Goal: Check status: Check status

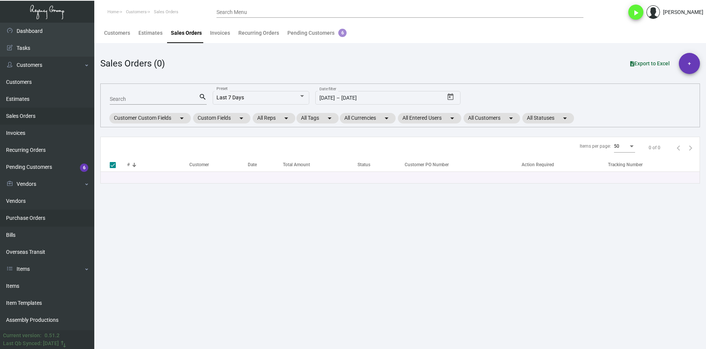
click at [35, 225] on link "Purchase Orders" at bounding box center [47, 217] width 94 height 17
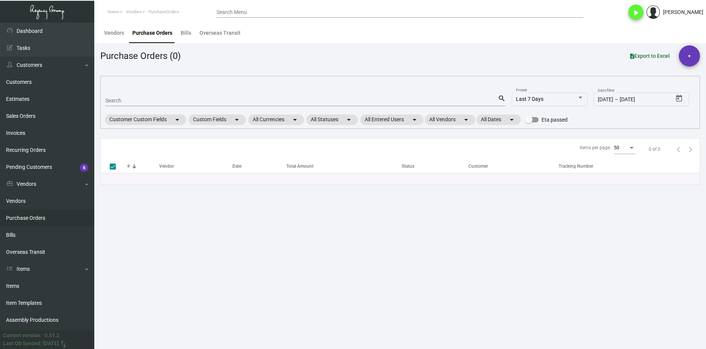
click at [155, 97] on div "Search" at bounding box center [301, 100] width 393 height 12
paste input "106330"
type input "106330"
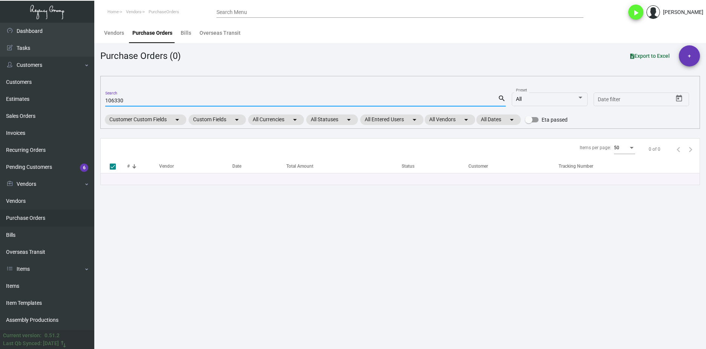
checkbox input "false"
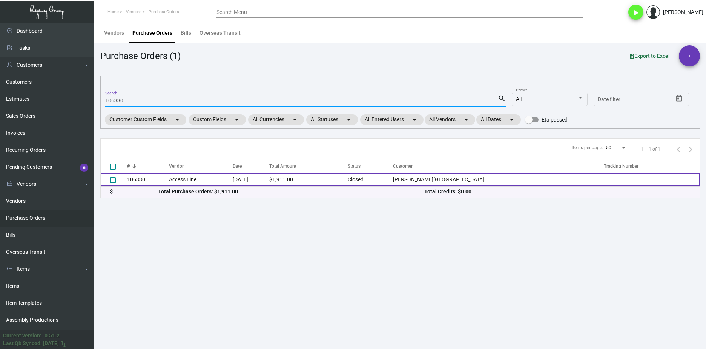
click at [159, 180] on td "106330" at bounding box center [148, 179] width 42 height 13
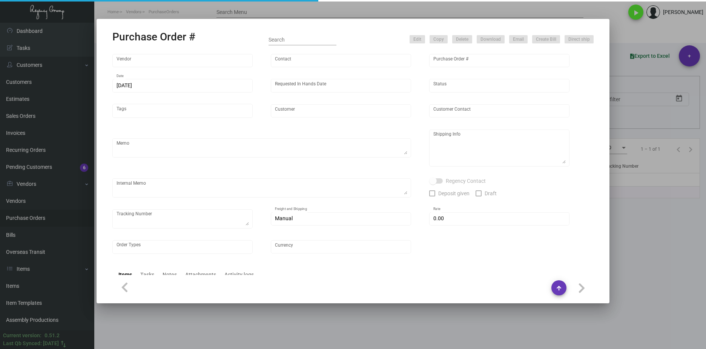
type input "Access Line"
type input "Order Entry"
type input "106330"
type input "[DATE]"
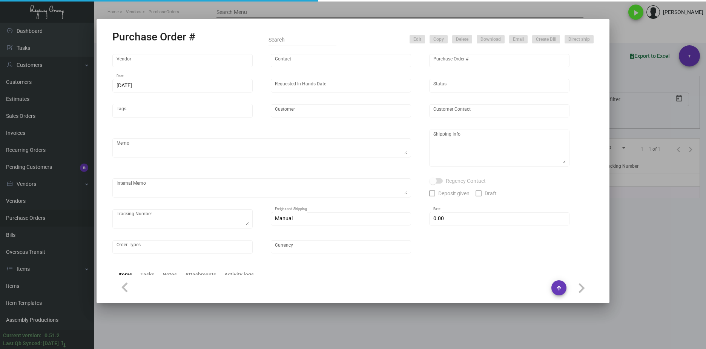
type input "[PERSON_NAME][GEOGRAPHIC_DATA]"
type textarea "BLIND Ship via UPS Ground Acct# 1AY276."
type textarea "Regency Group NJ - [PERSON_NAME] [STREET_ADDRESS]"
type textarea "TSW CC [DATE] 6205 TSW CC [DATE] REISSUED WE NEW CARD 1246"
checkbox input "true"
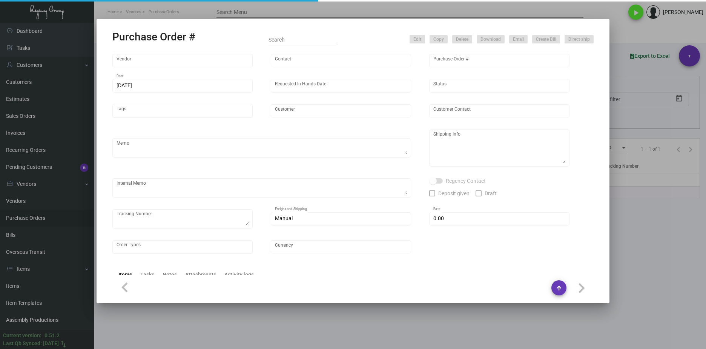
checkbox input "true"
type input "$ 7.00"
type input "United States Dollar $"
